Goal: Navigation & Orientation: Go to known website

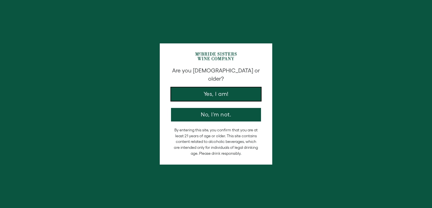
click at [209, 94] on button "Yes, I am!" at bounding box center [216, 94] width 90 height 14
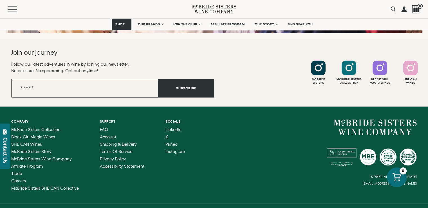
scroll to position [2295, 0]
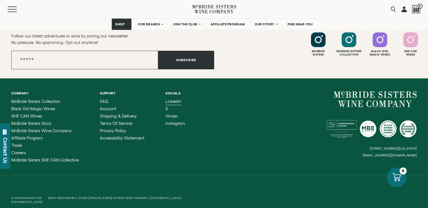
click at [174, 99] on span "LinkedIn" at bounding box center [173, 101] width 16 height 5
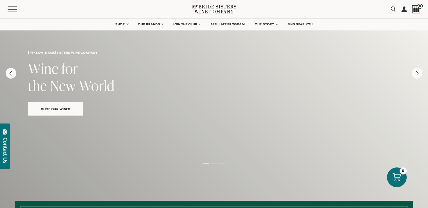
scroll to position [0, 0]
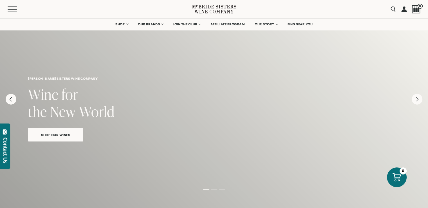
click at [403, 9] on link at bounding box center [404, 9] width 6 height 18
